Goal: Information Seeking & Learning: Learn about a topic

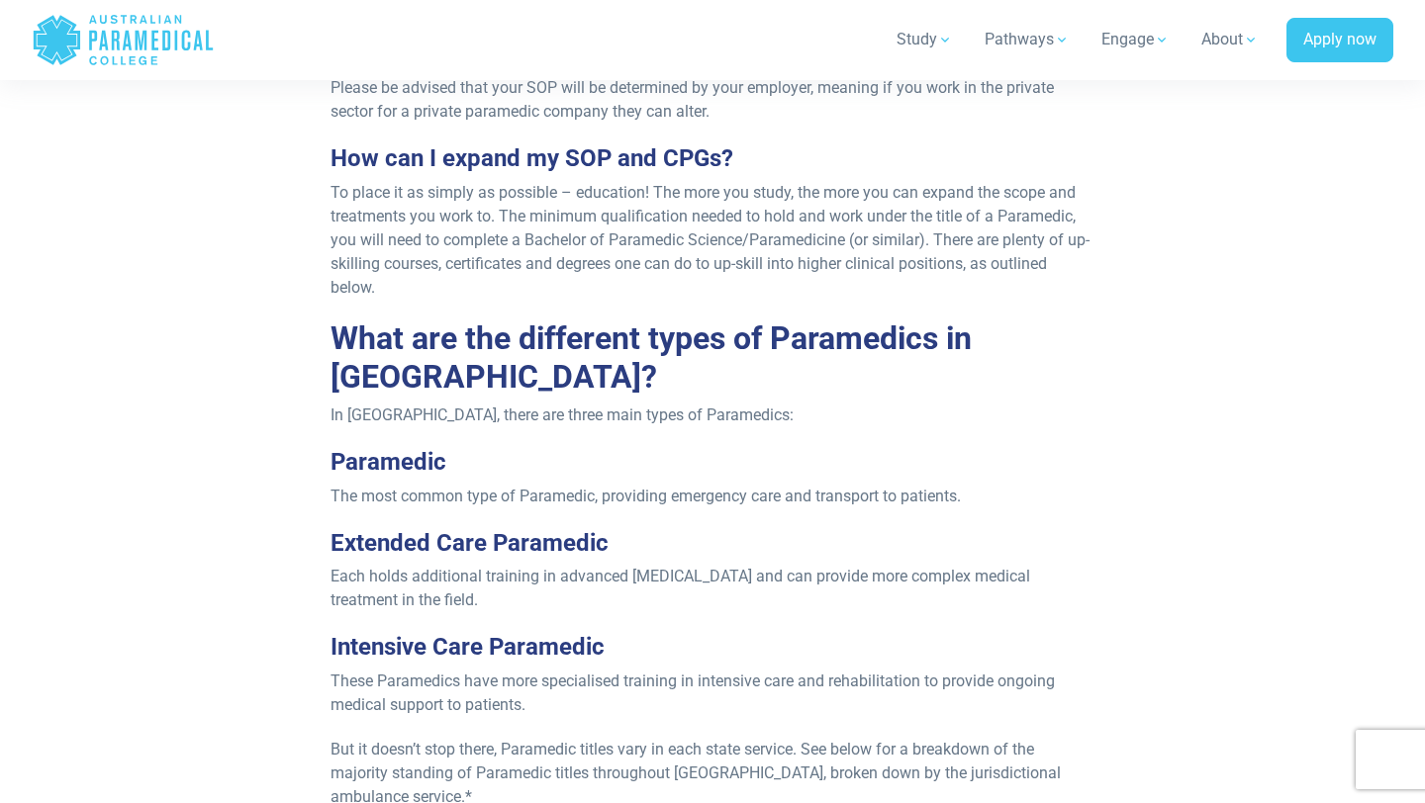
scroll to position [1890, 0]
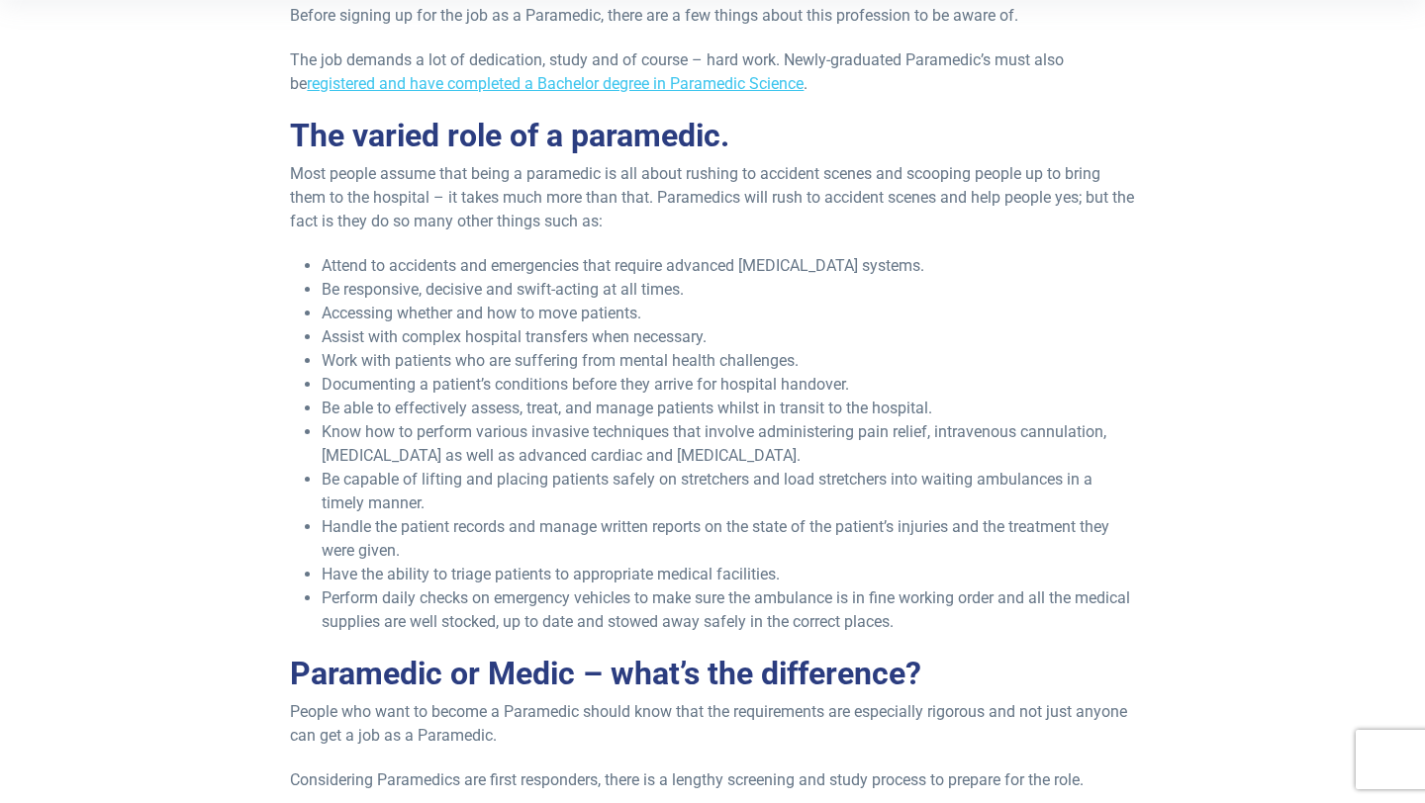
scroll to position [641, 0]
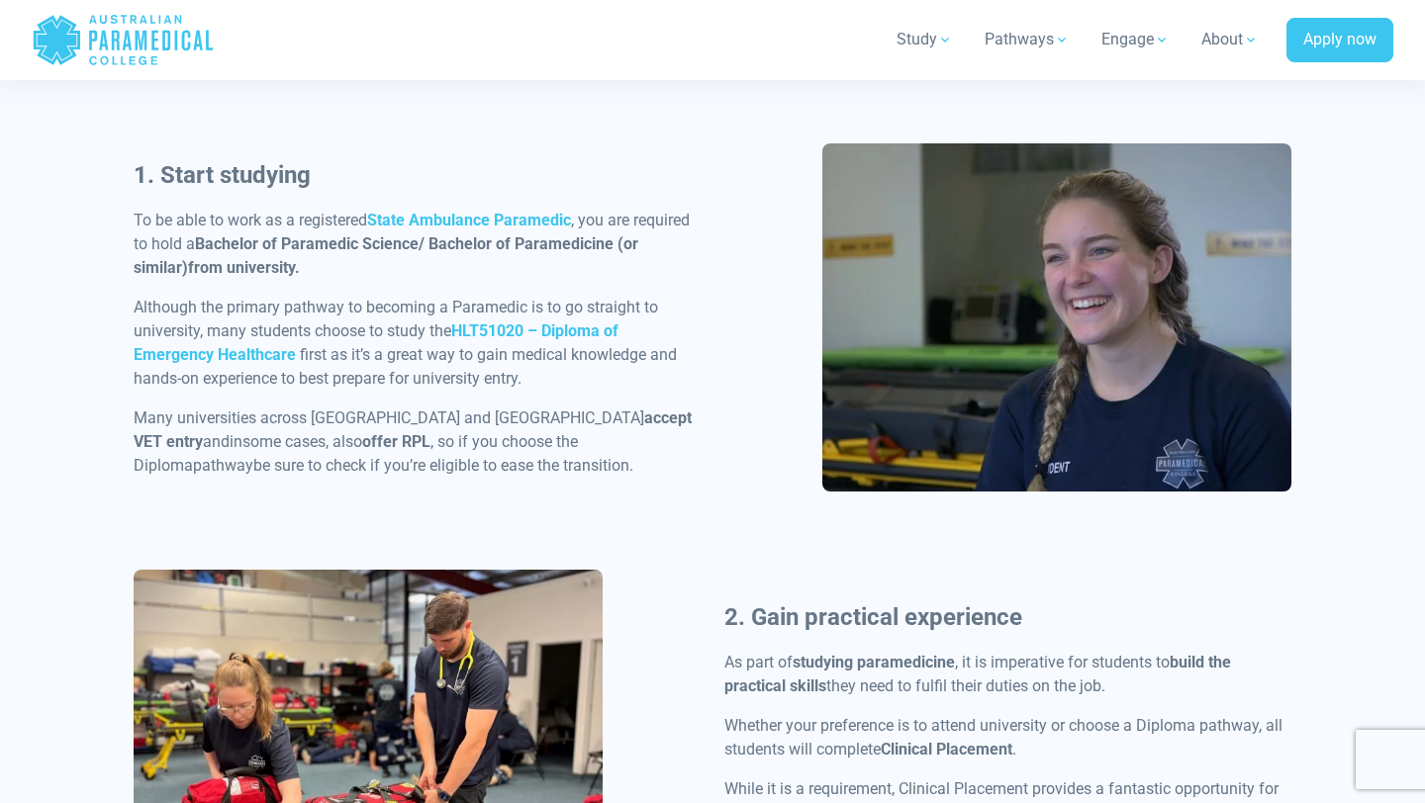
scroll to position [988, 0]
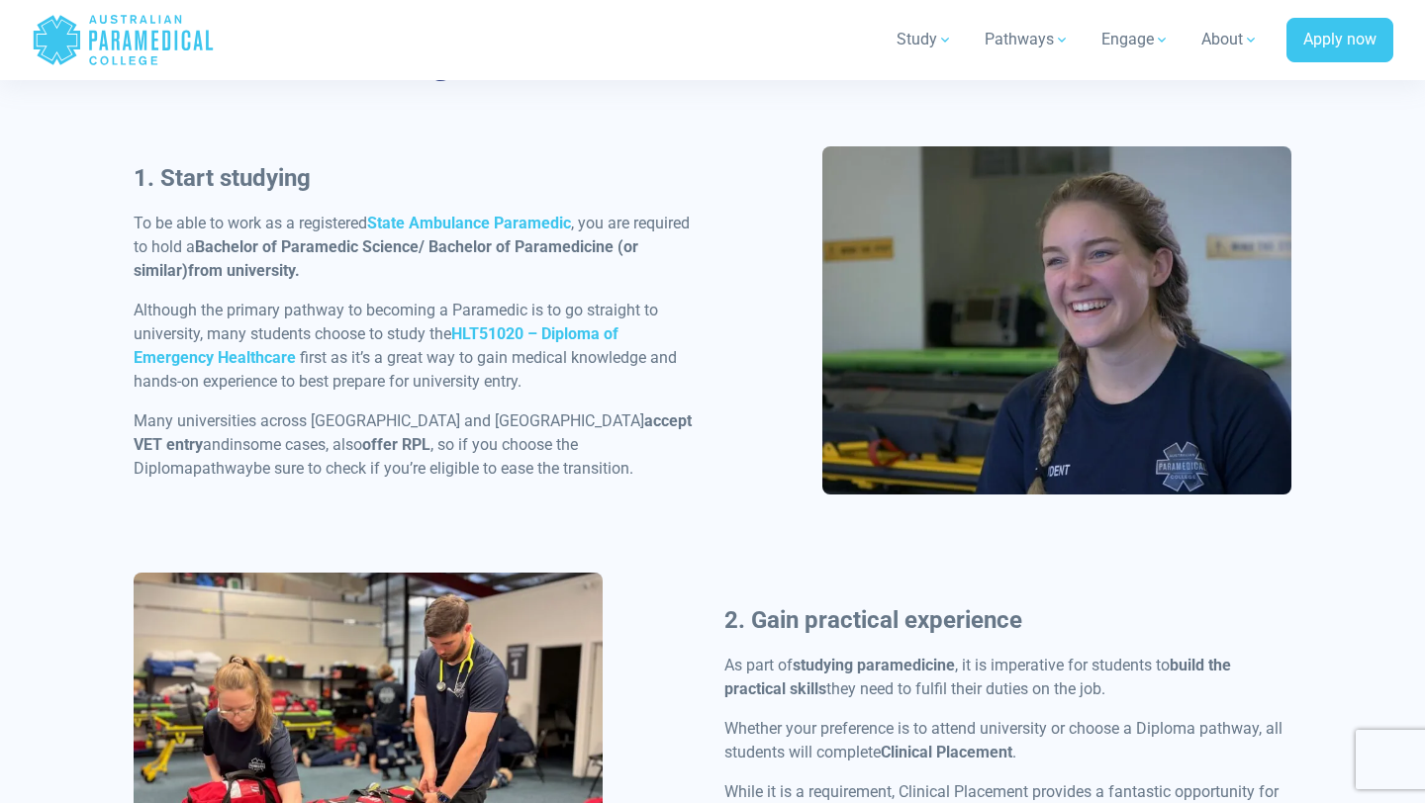
click at [366, 292] on div "1. Start studying To be able to work as a registered State Ambulance Paramedic …" at bounding box center [417, 328] width 591 height 336
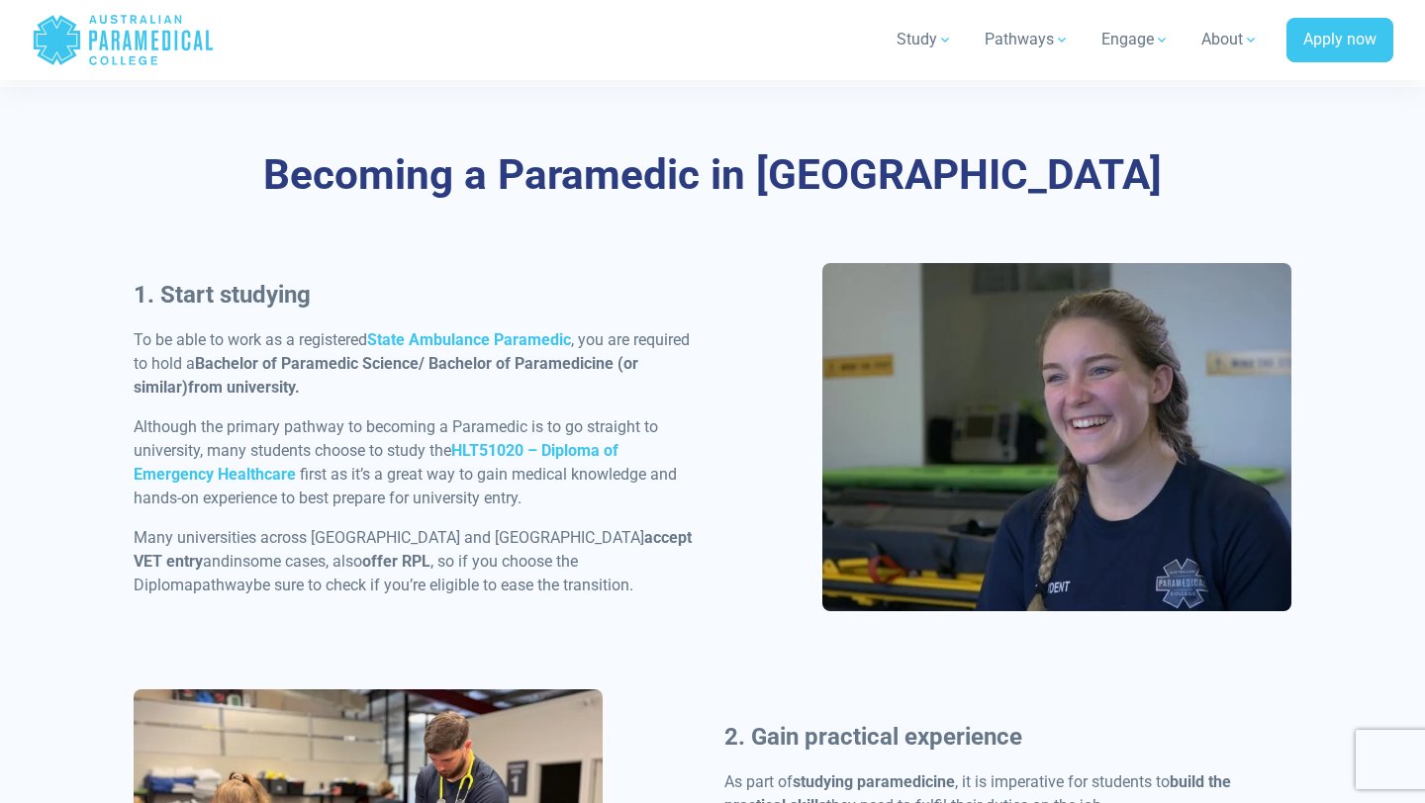
scroll to position [875, 0]
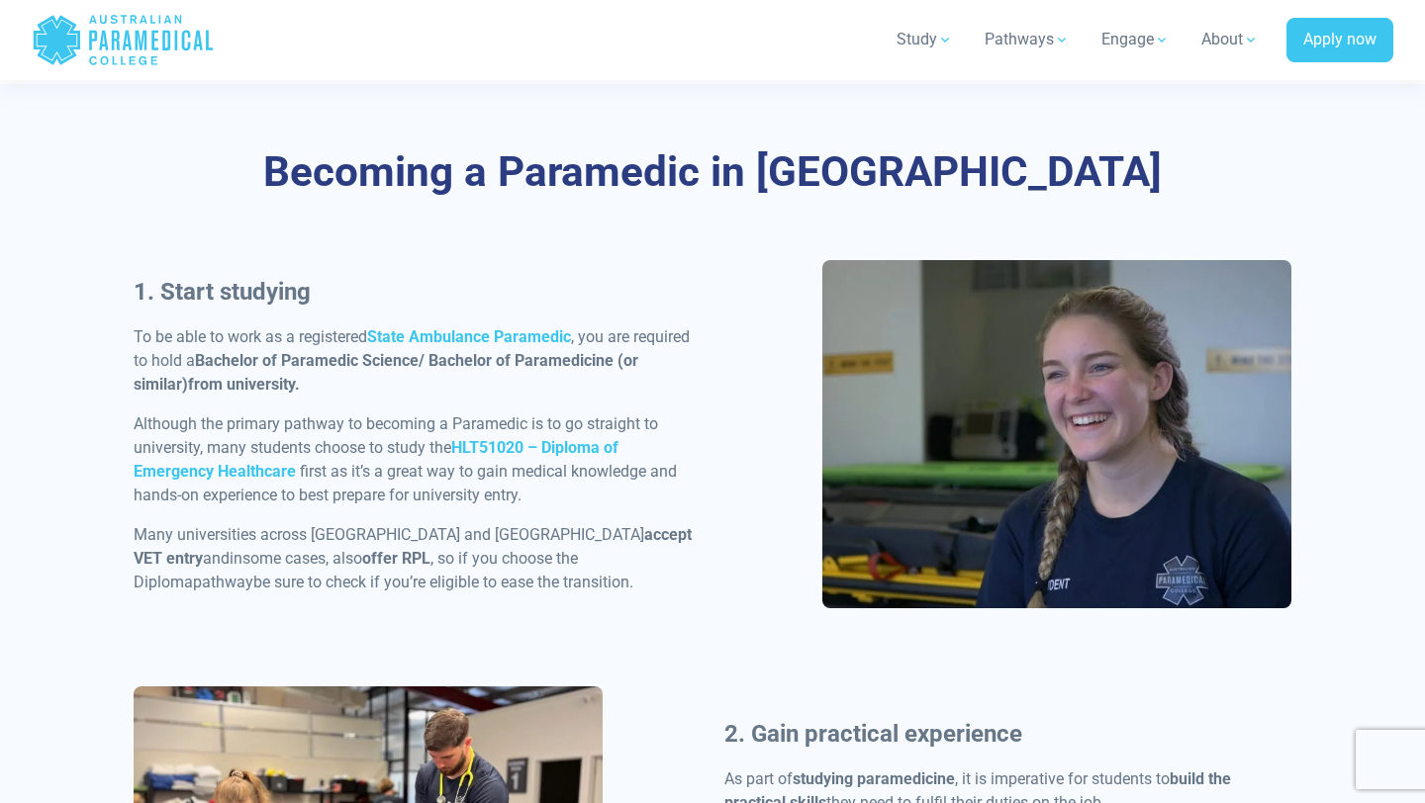
drag, startPoint x: 134, startPoint y: 333, endPoint x: 647, endPoint y: 580, distance: 569.5
click at [647, 580] on div "1. Start studying To be able to work as a registered State Ambulance Paramedic …" at bounding box center [417, 442] width 591 height 336
copy div "To be able to work as a registered State Ambulance Paramedic , you are required…"
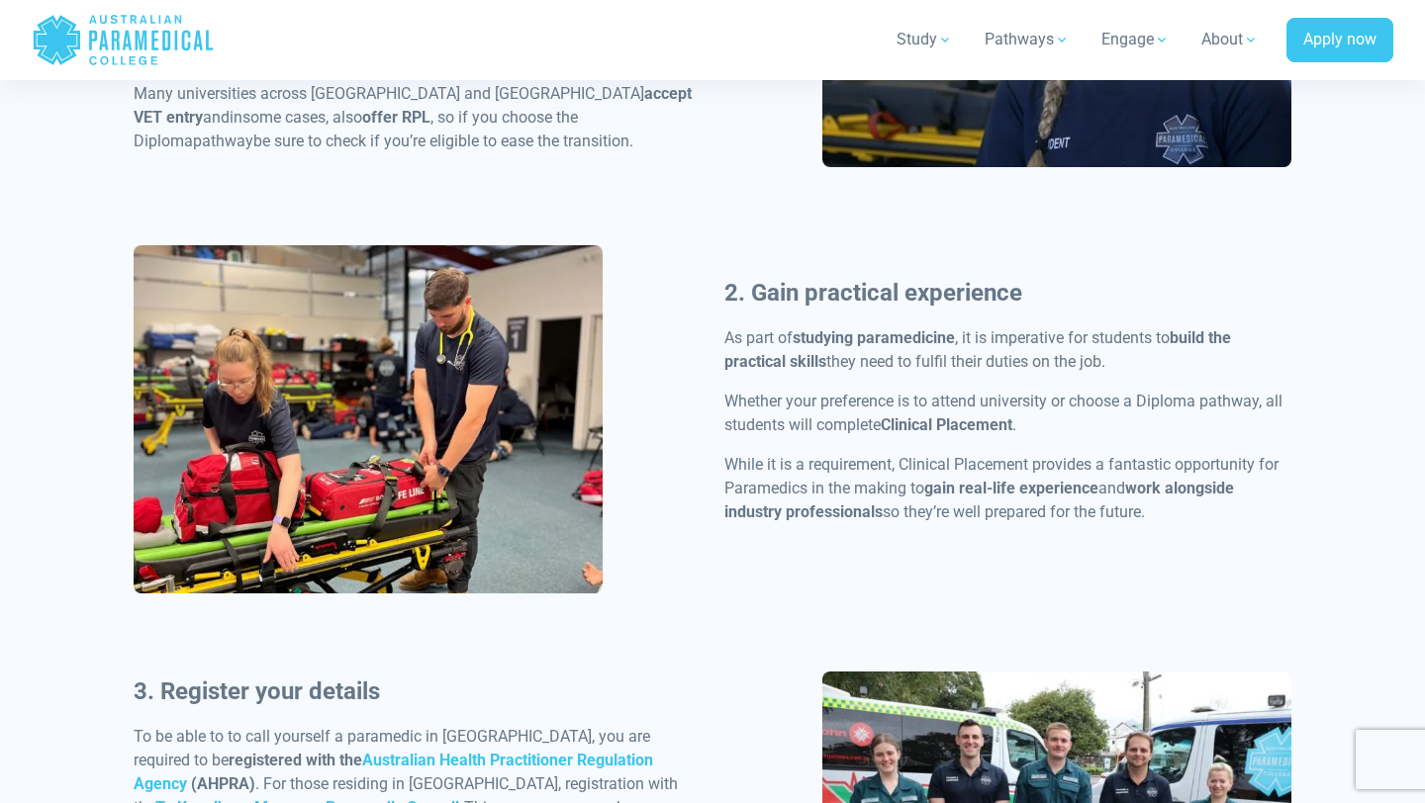
scroll to position [1338, 0]
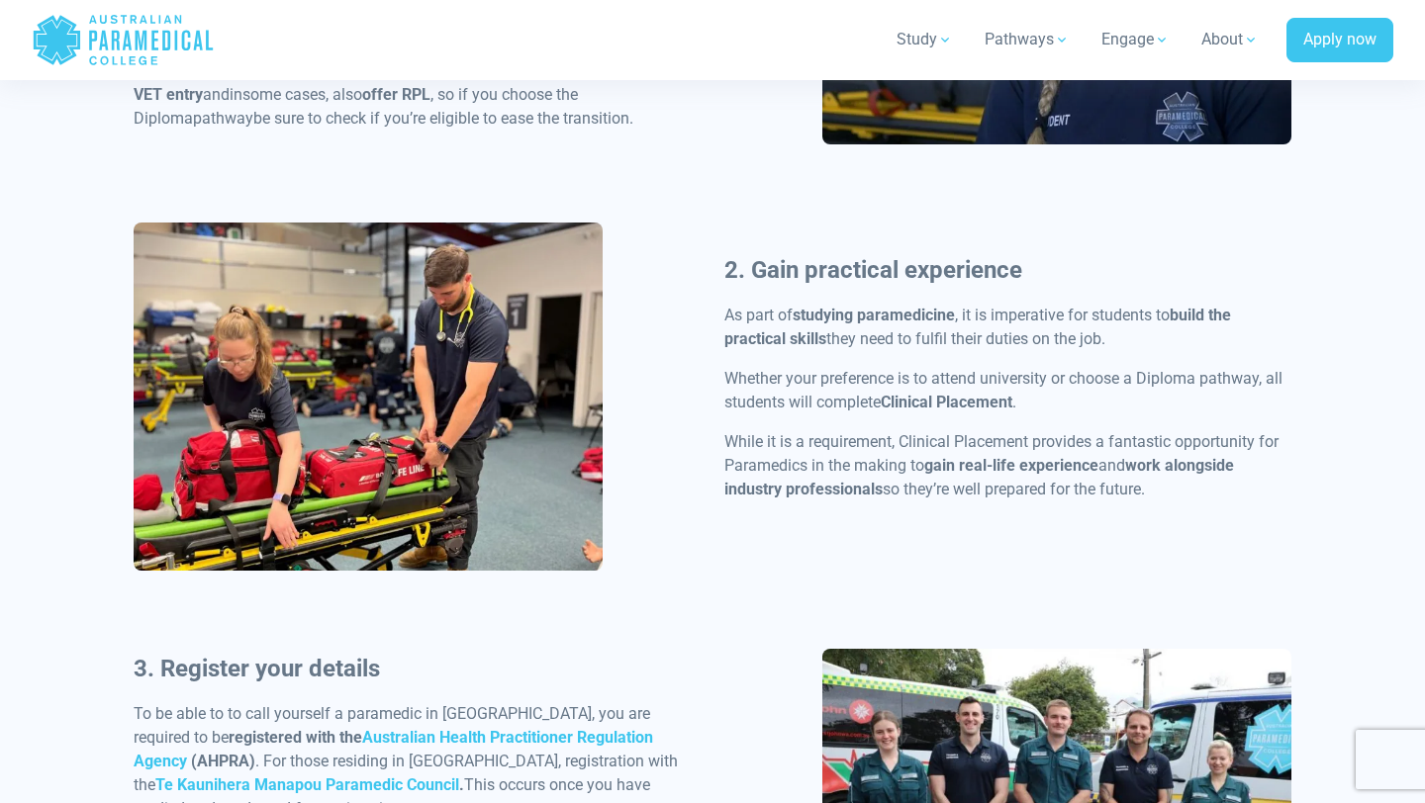
click at [917, 368] on p "Whether your preference is to attend university or choose a Diploma pathway, al…" at bounding box center [1007, 390] width 567 height 47
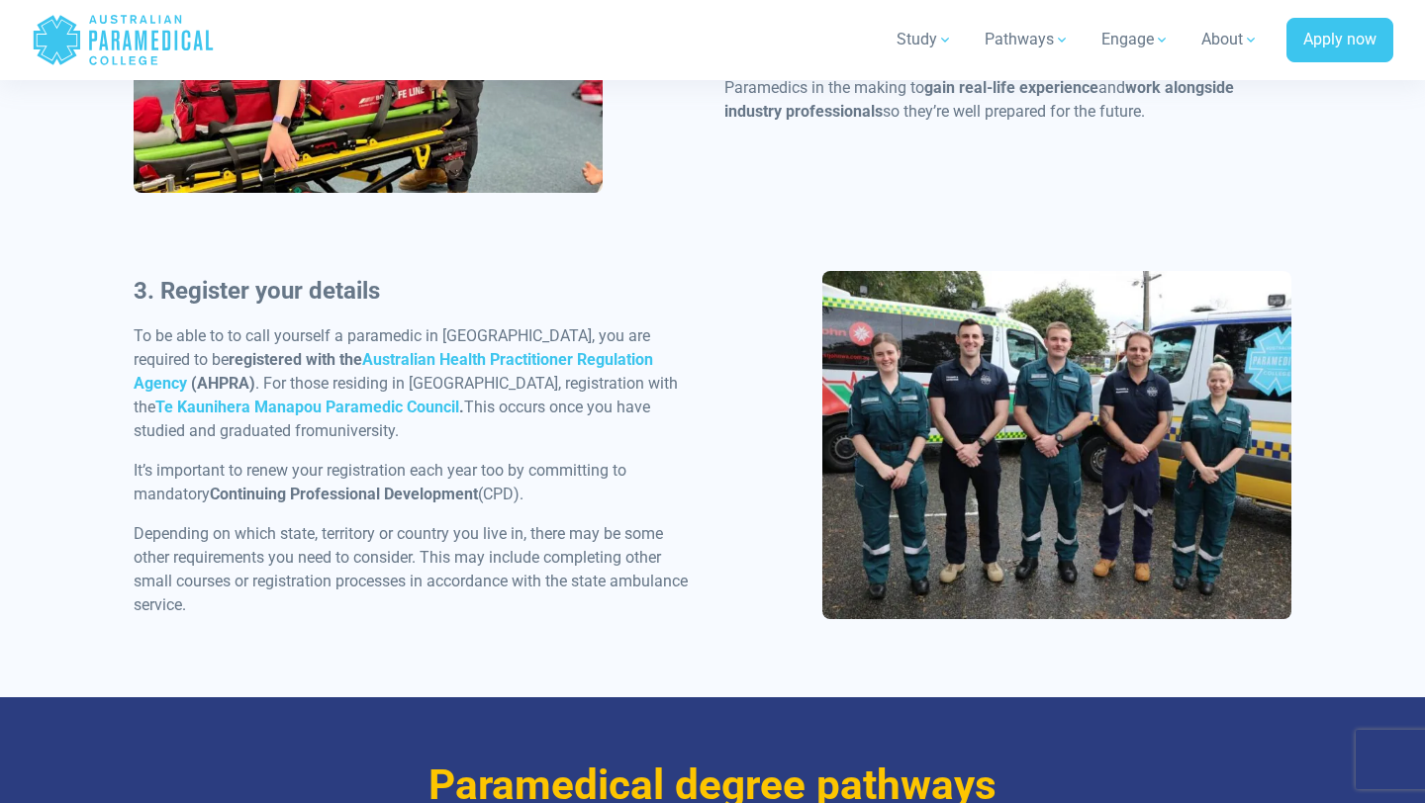
scroll to position [1717, 0]
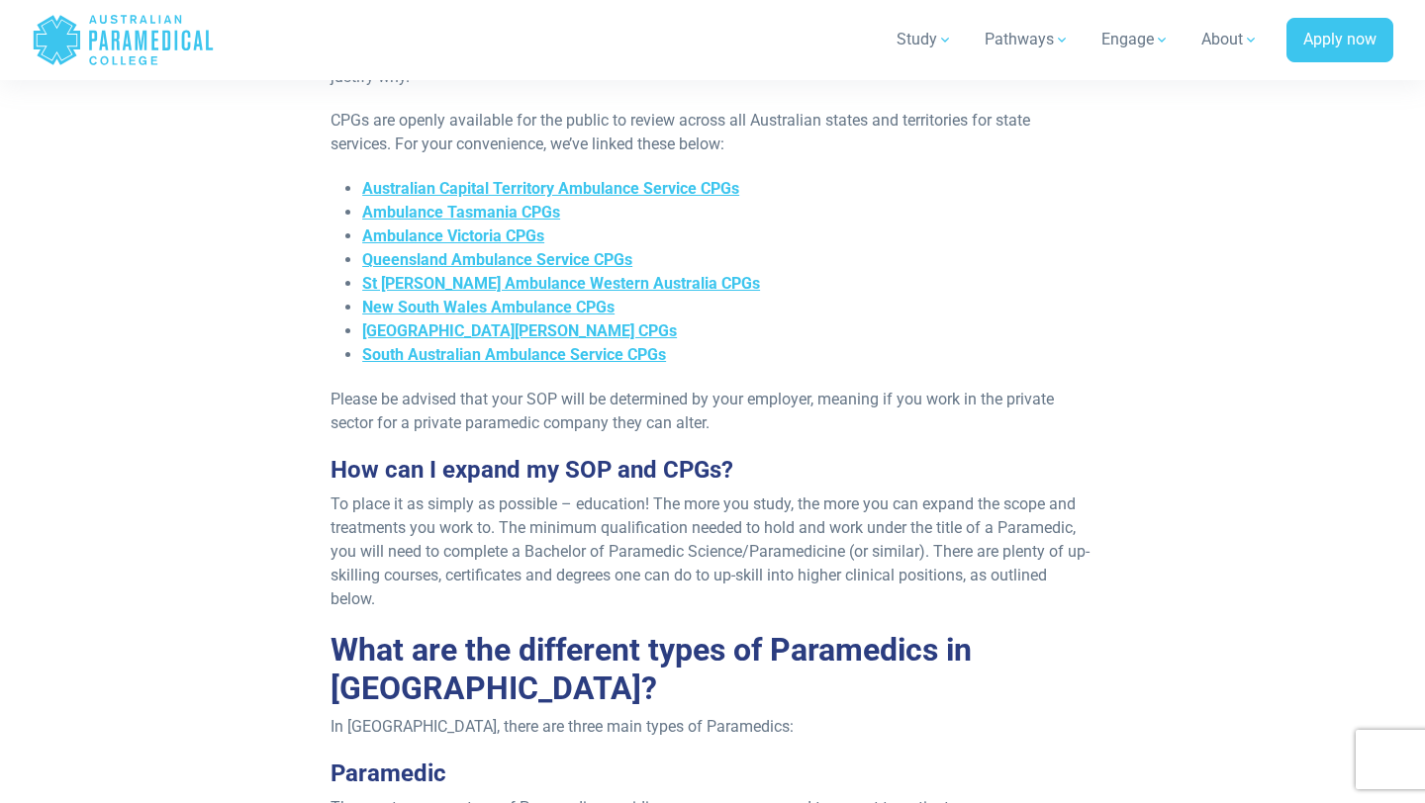
scroll to position [1506, 0]
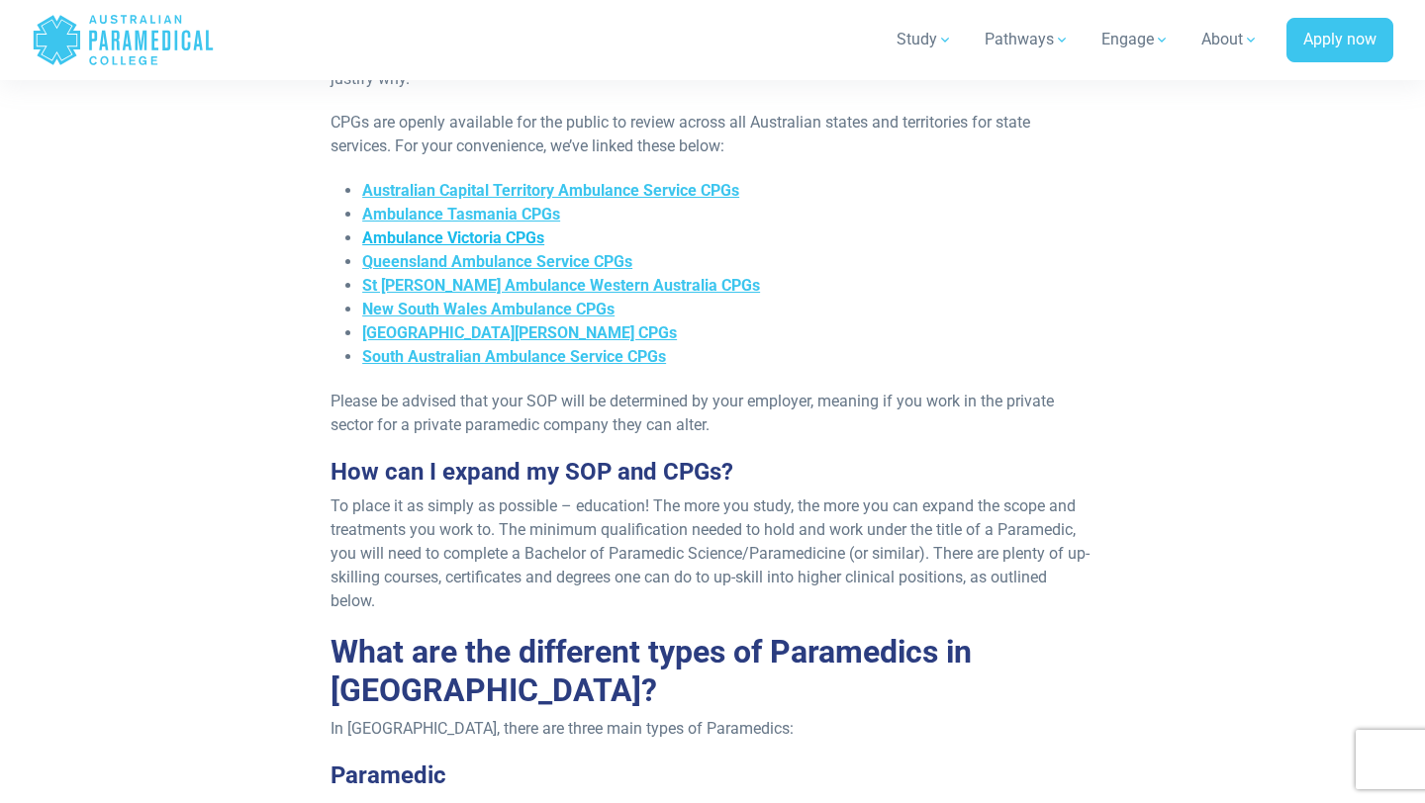
click at [504, 229] on span "Ambulance Victoria CPGs" at bounding box center [453, 238] width 182 height 19
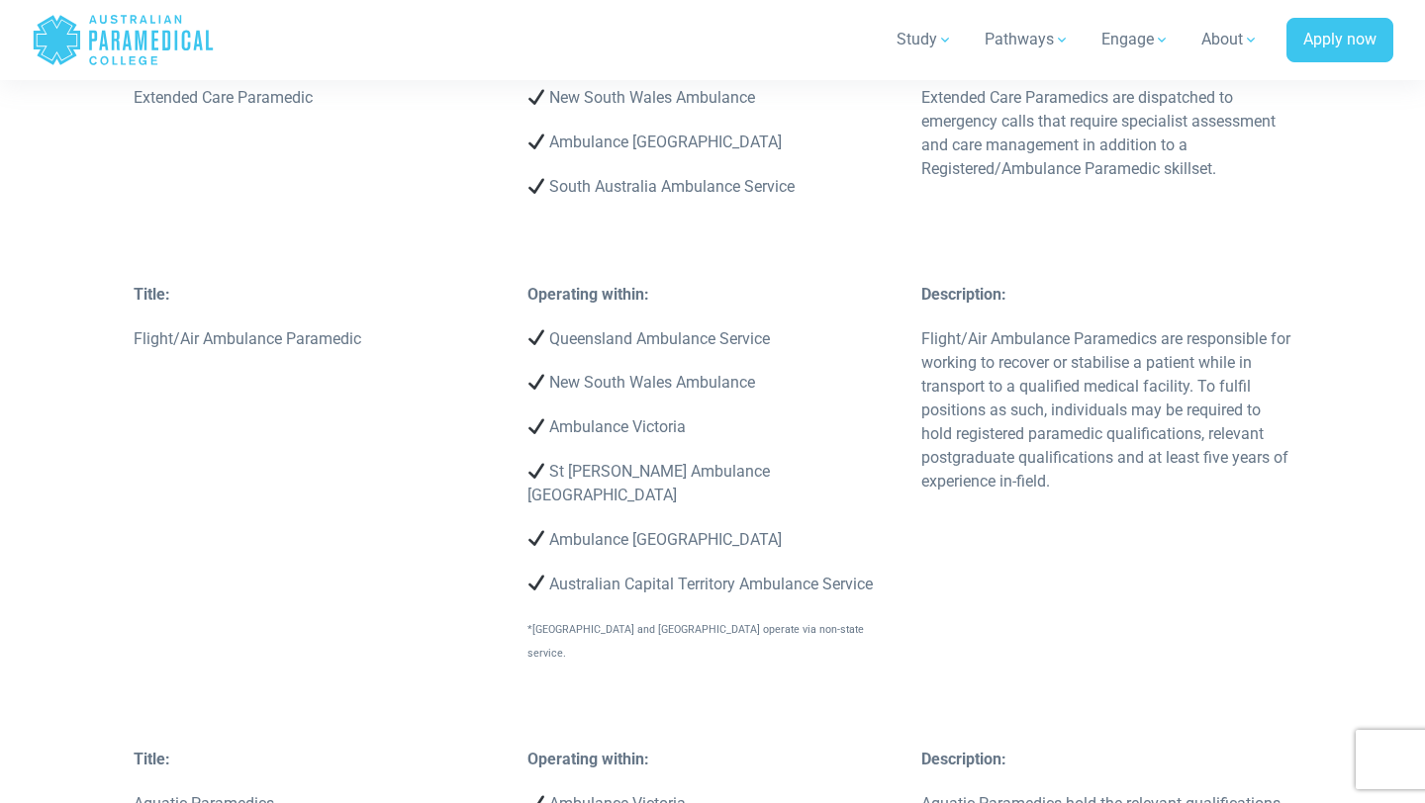
scroll to position [6284, 0]
